Goal: Task Accomplishment & Management: Manage account settings

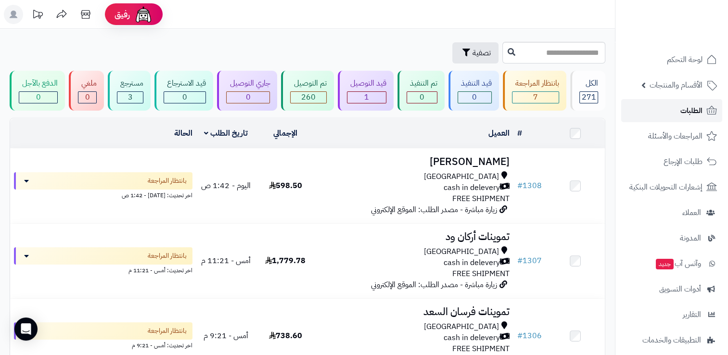
click at [683, 112] on span "الطلبات" at bounding box center [692, 110] width 22 height 13
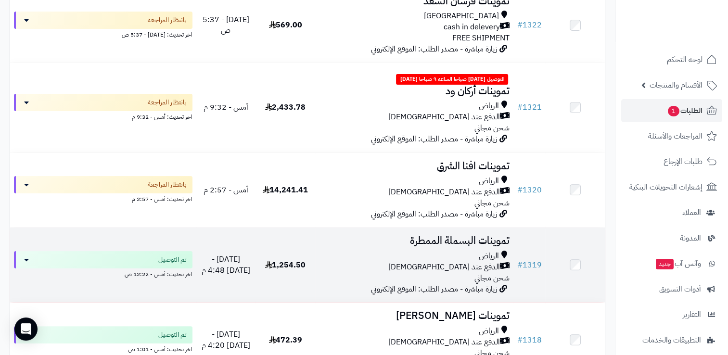
scroll to position [144, 0]
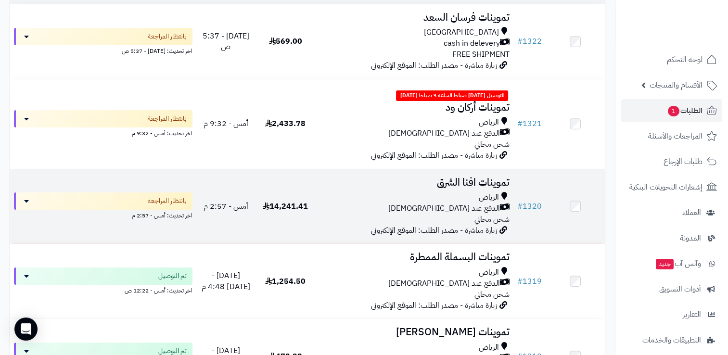
click at [388, 198] on div "الرياض" at bounding box center [414, 197] width 191 height 11
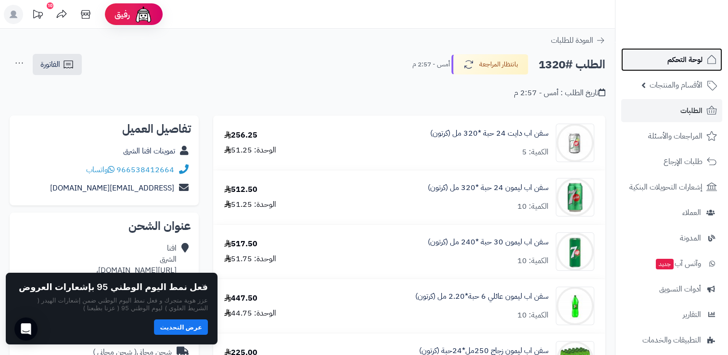
click at [707, 62] on icon at bounding box center [712, 60] width 12 height 12
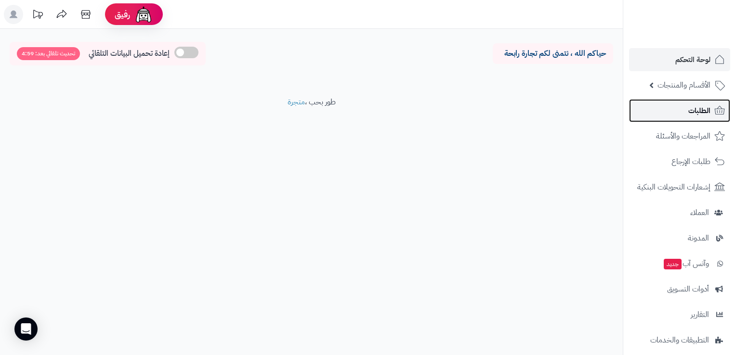
click at [692, 110] on span "الطلبات" at bounding box center [699, 110] width 22 height 13
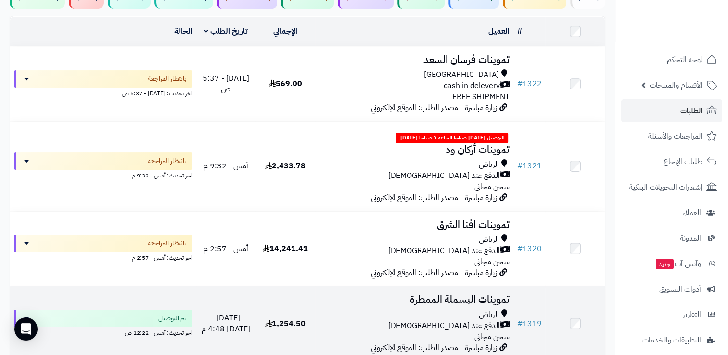
scroll to position [96, 0]
